Goal: Check status: Check status

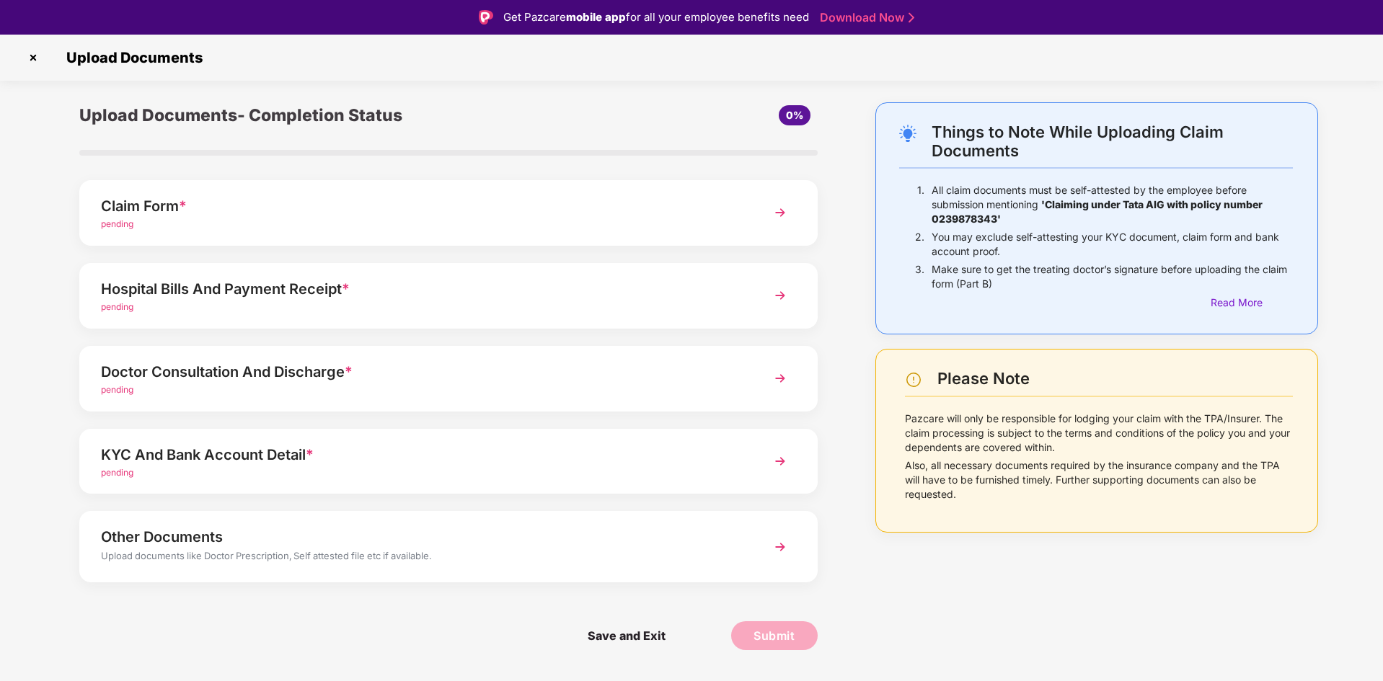
click at [32, 56] on img at bounding box center [33, 57] width 23 height 23
